Goal: Download file/media

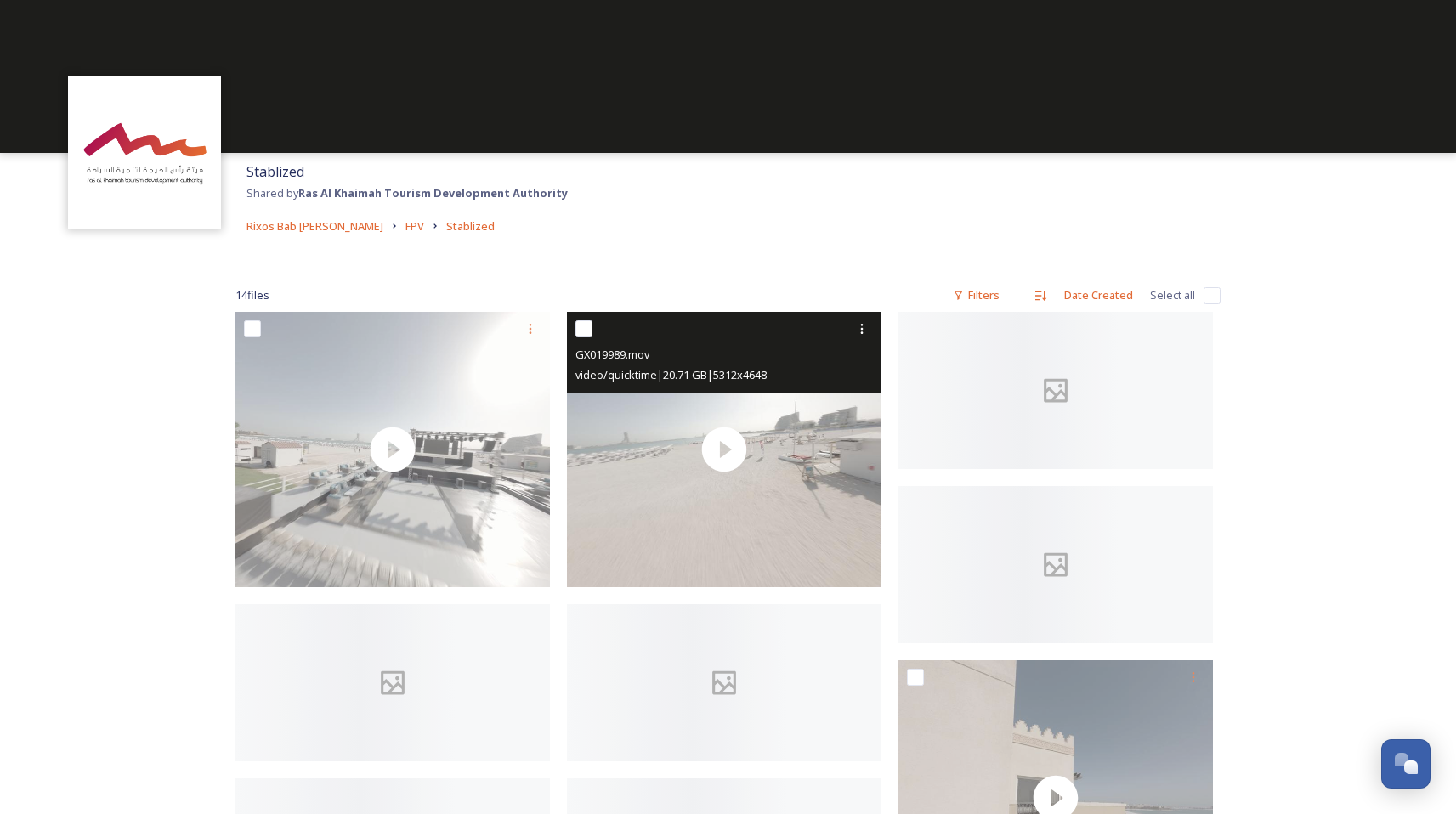
scroll to position [194, 0]
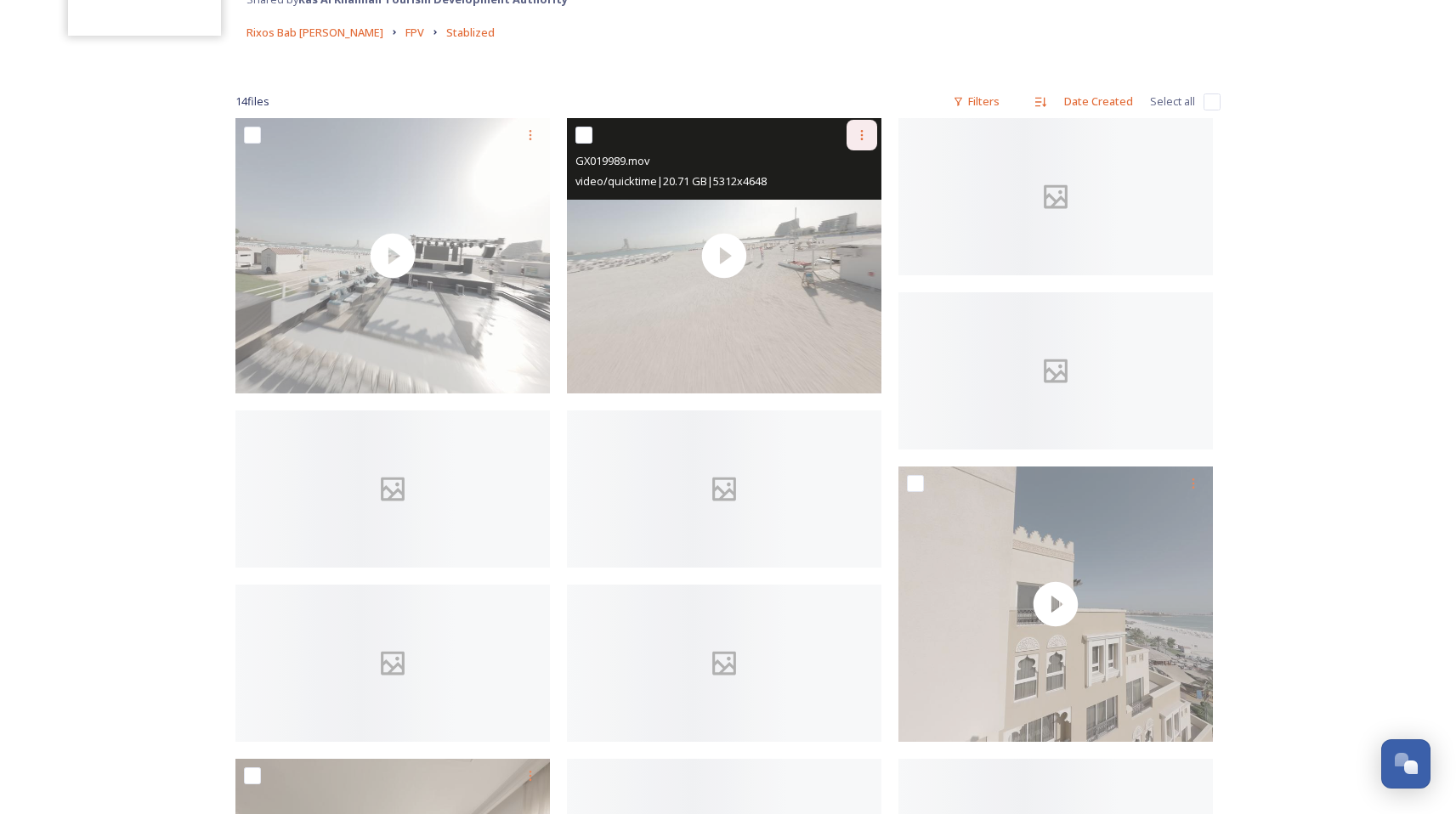
click at [864, 133] on icon at bounding box center [862, 135] width 14 height 14
click at [846, 202] on span "Download" at bounding box center [842, 205] width 52 height 16
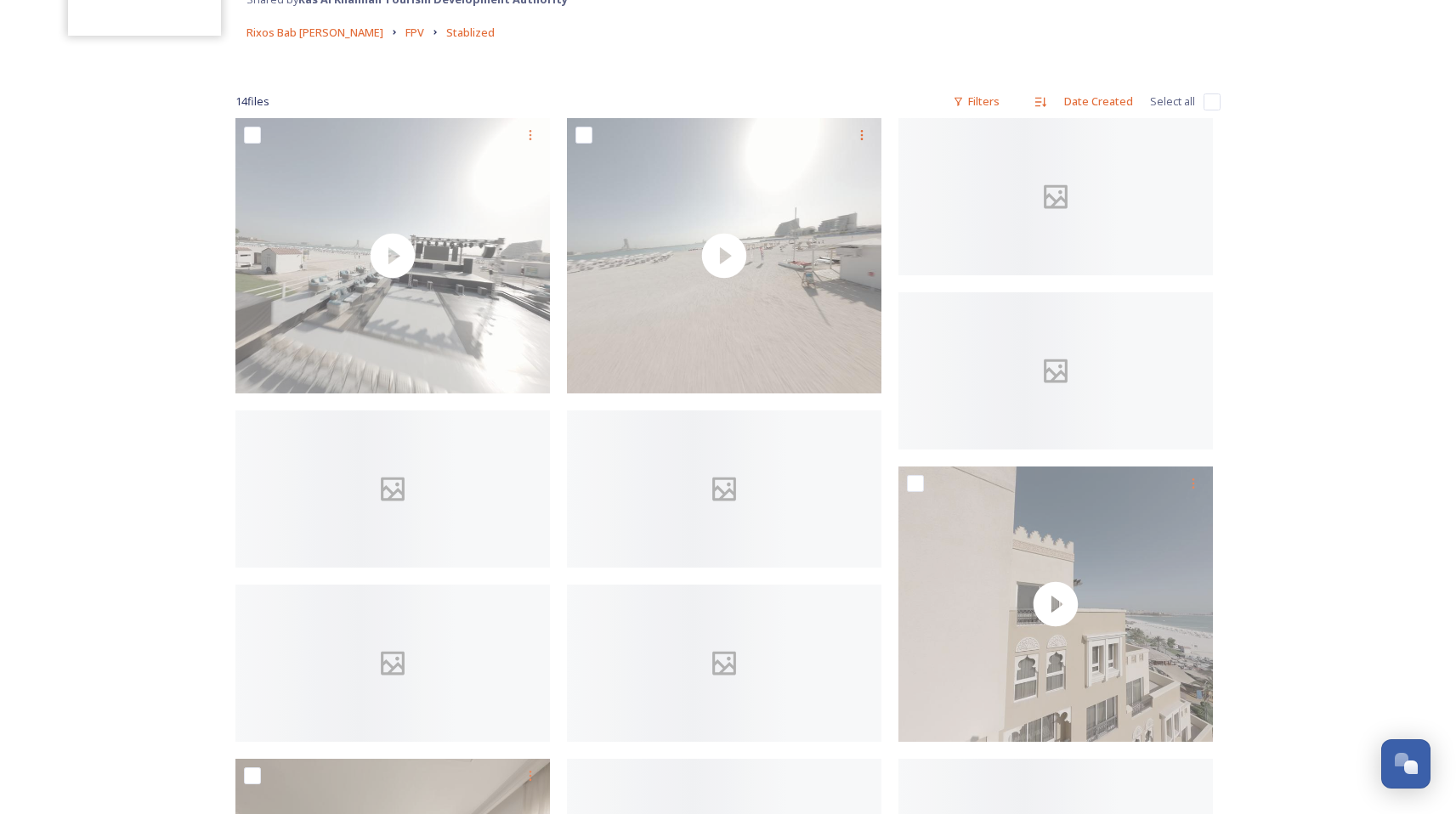
click at [1208, 102] on input "checkbox" at bounding box center [1212, 102] width 17 height 17
checkbox input "true"
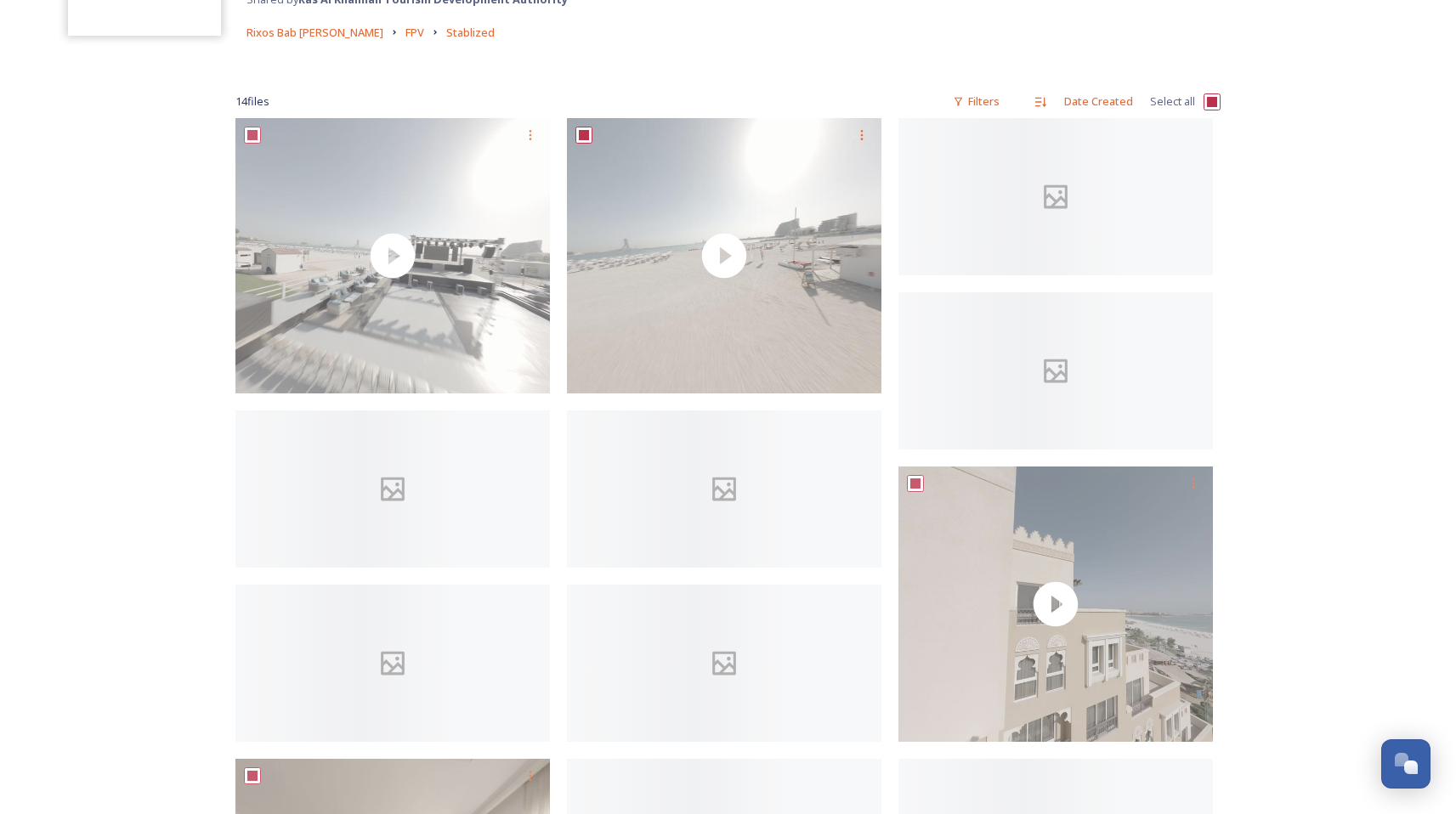
checkbox input "true"
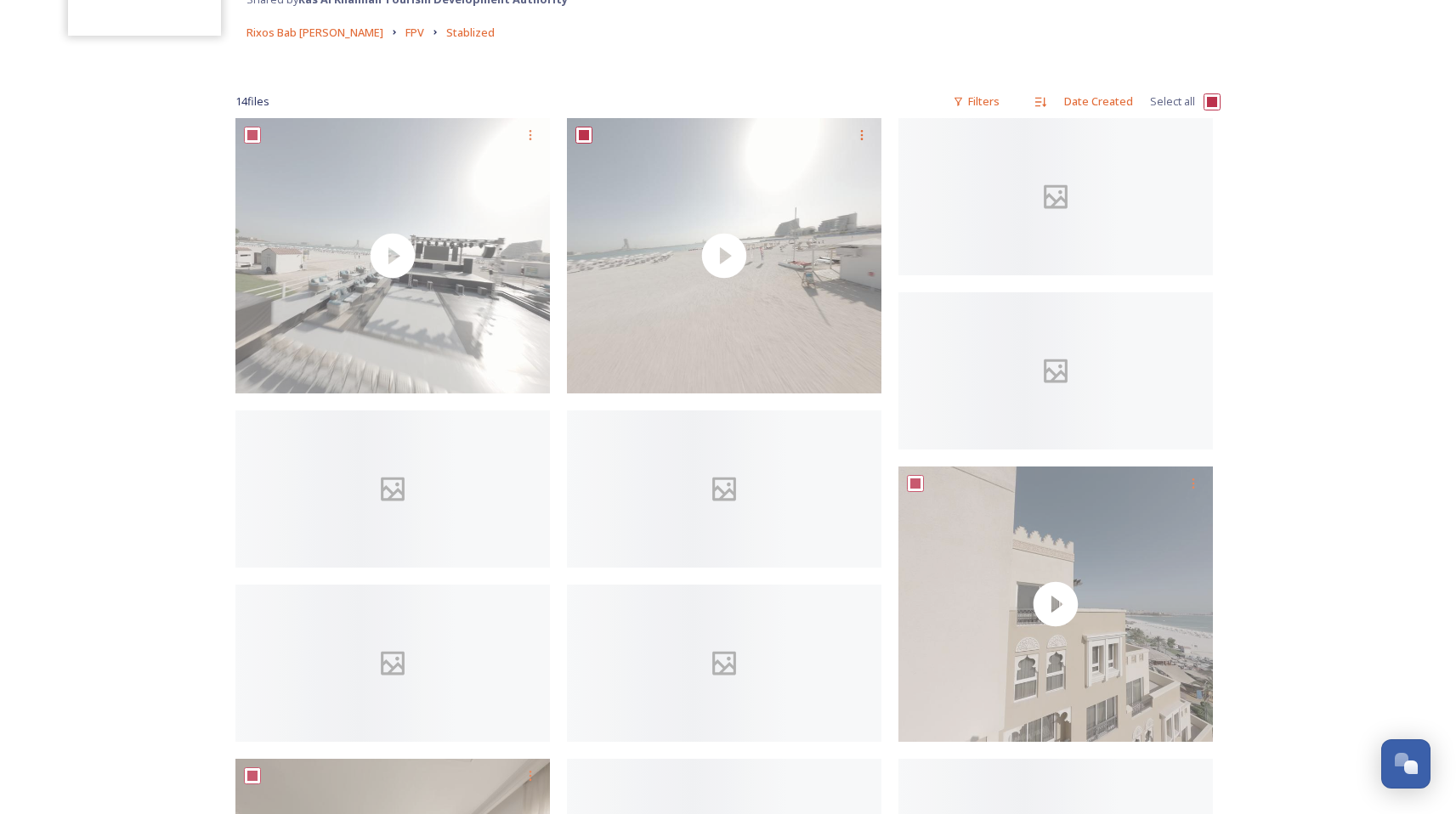
checkbox input "true"
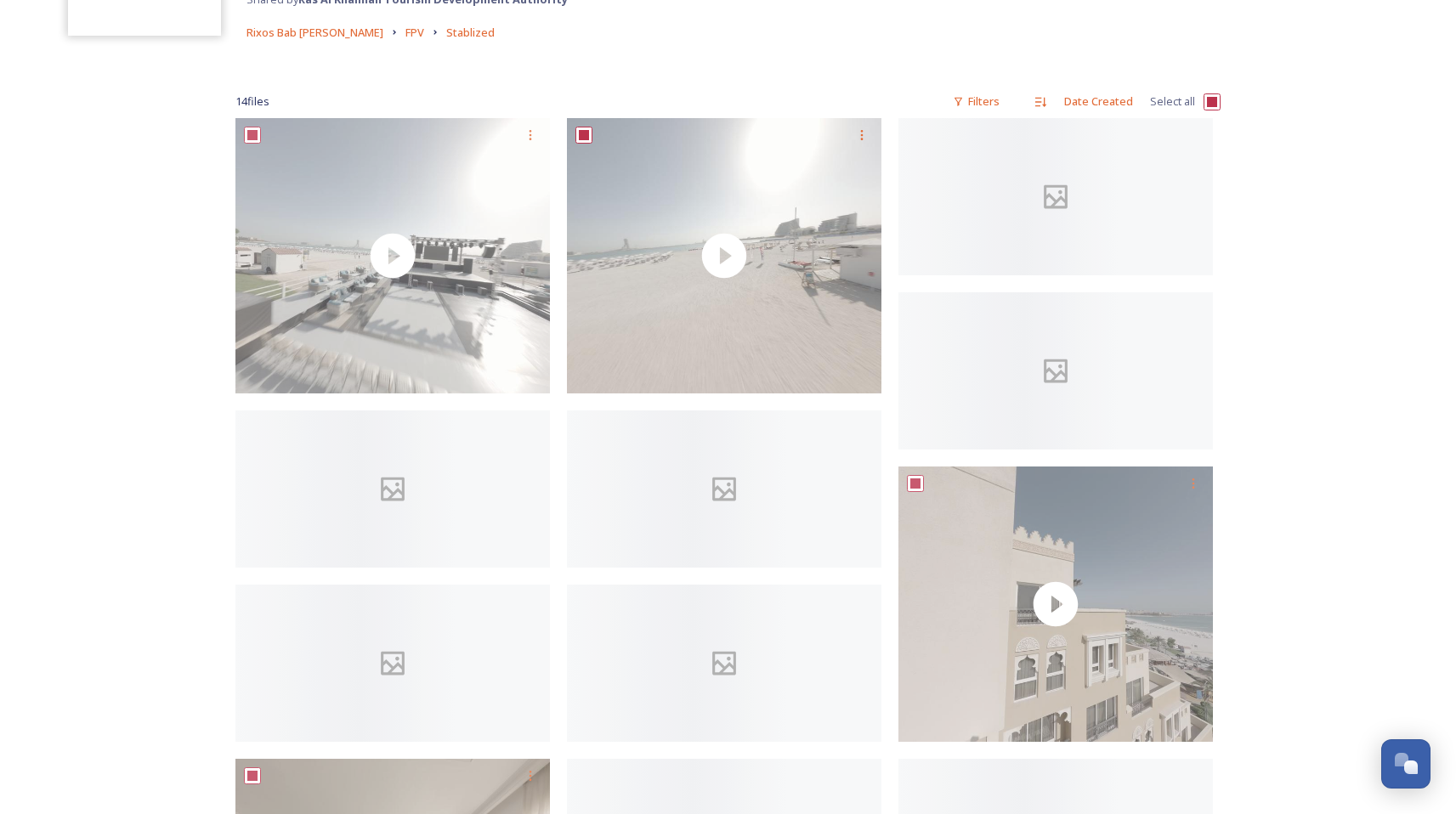
checkbox input "true"
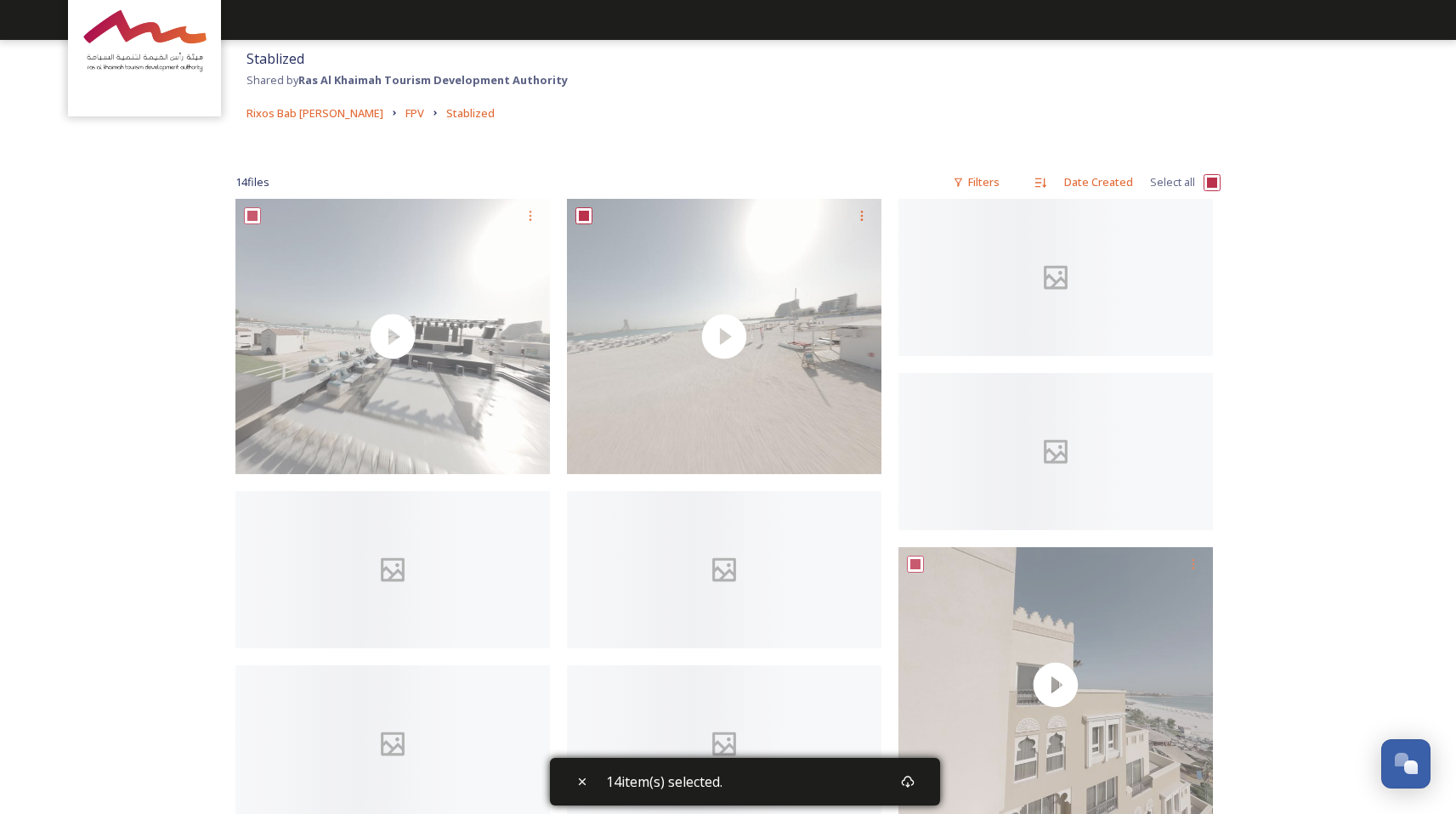
scroll to position [0, 0]
